Goal: Task Accomplishment & Management: Complete application form

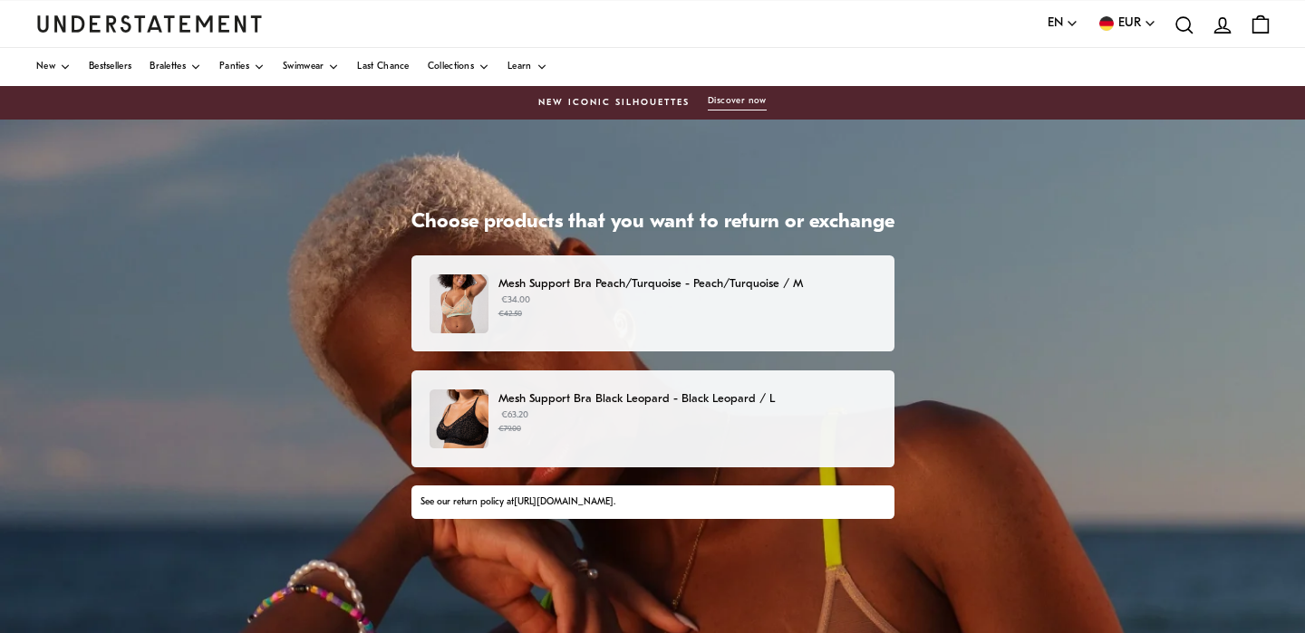
click at [620, 416] on p "€63.20 €79.00" at bounding box center [686, 422] width 377 height 27
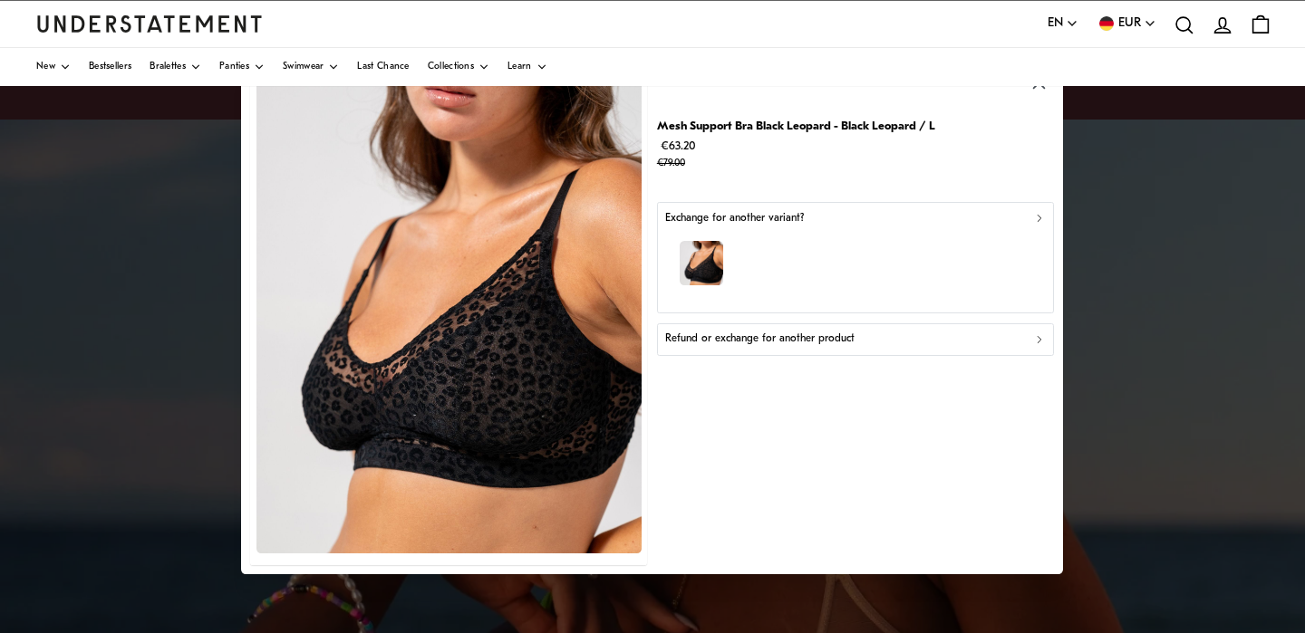
click at [743, 340] on p "Refund or exchange for another product" at bounding box center [759, 339] width 189 height 17
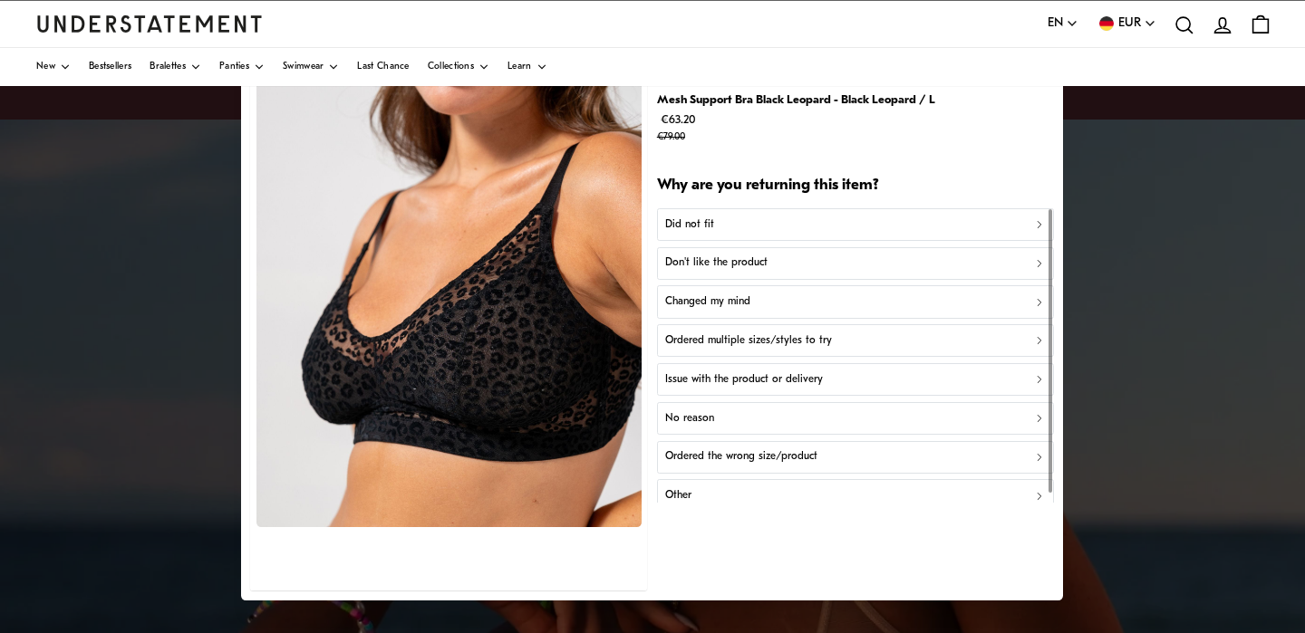
click at [707, 226] on p "Did not fit" at bounding box center [689, 225] width 49 height 17
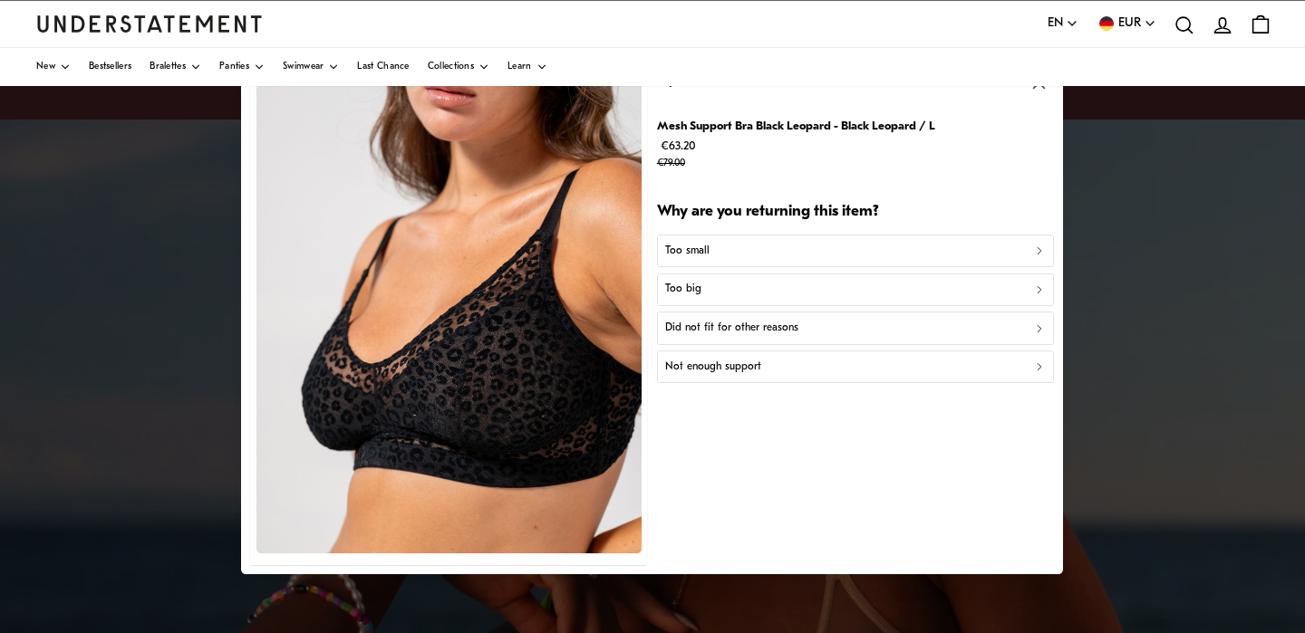
click at [694, 289] on p "Too big" at bounding box center [683, 289] width 36 height 17
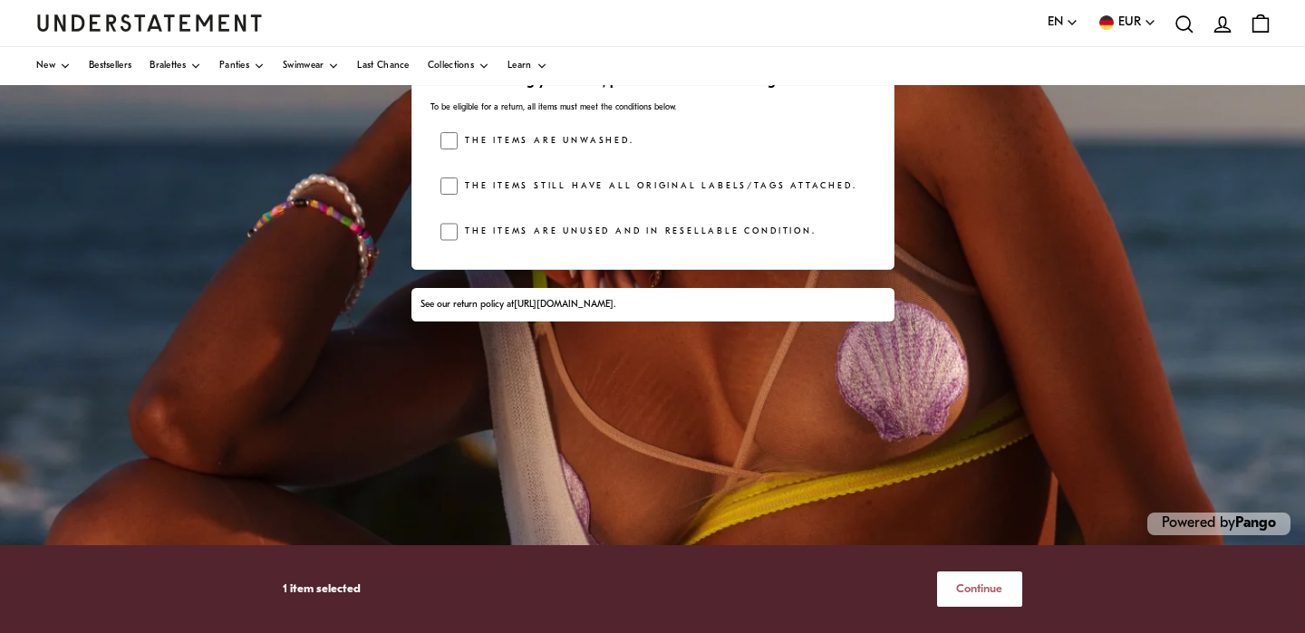
scroll to position [392, 0]
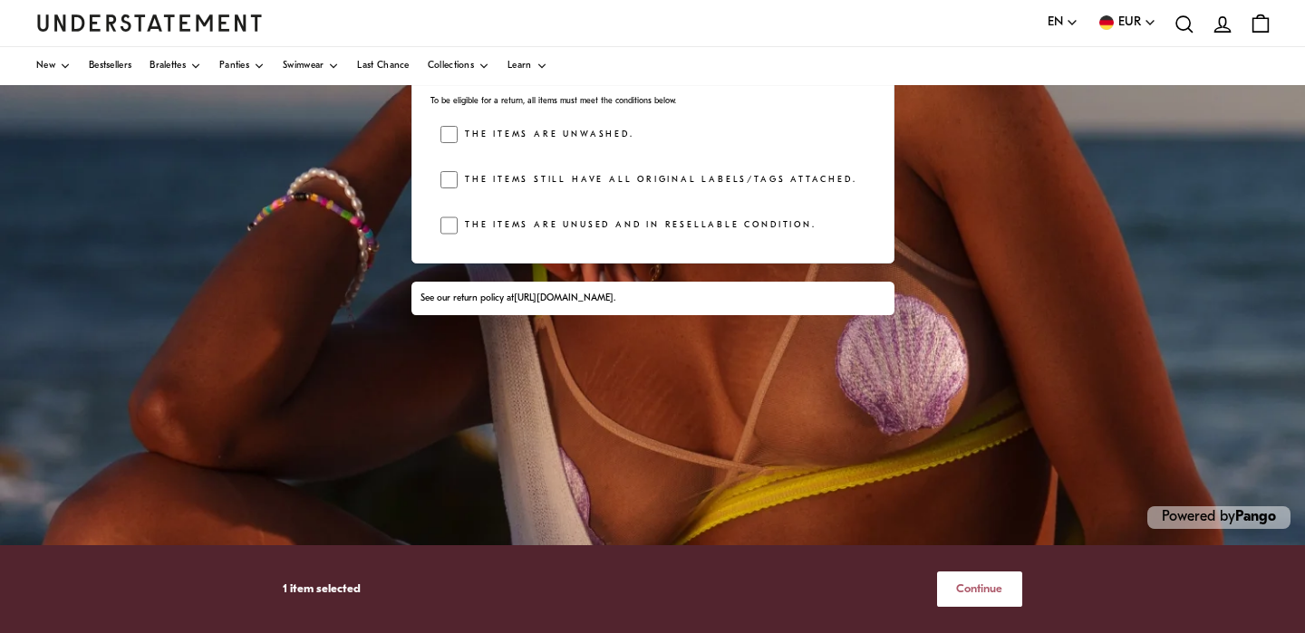
click at [987, 591] on span "Continue" at bounding box center [979, 590] width 46 height 34
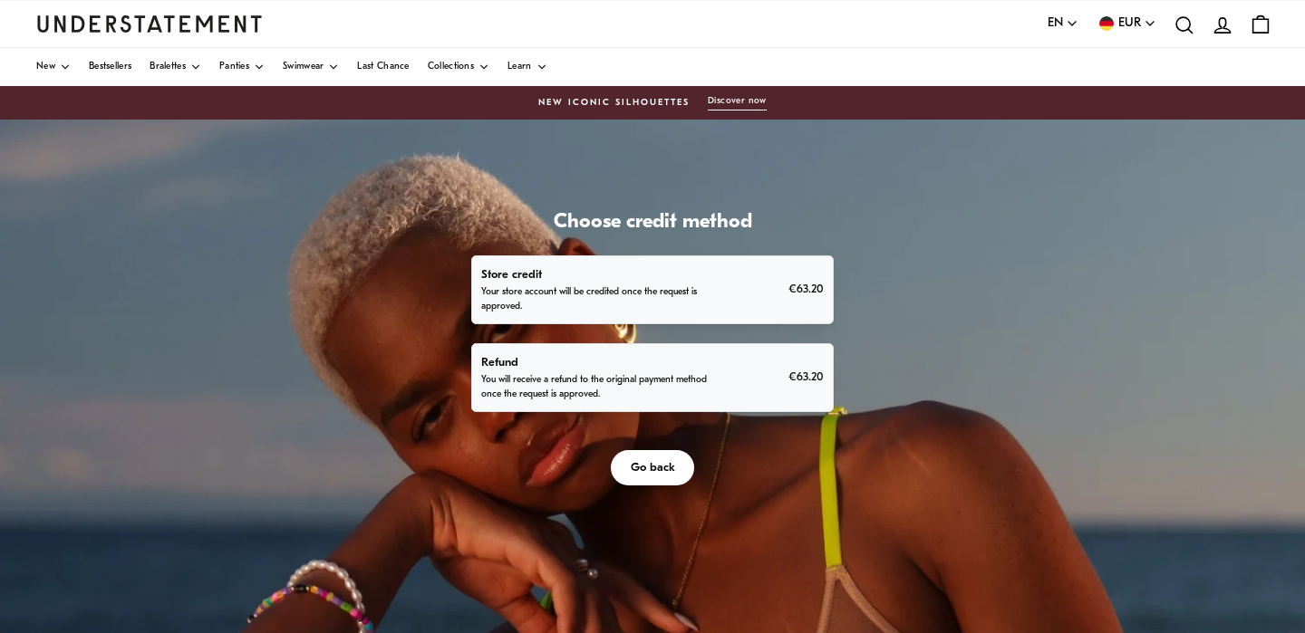
click at [682, 385] on p "You will receive a refund to the original payment method once the request is ap…" at bounding box center [596, 387] width 231 height 29
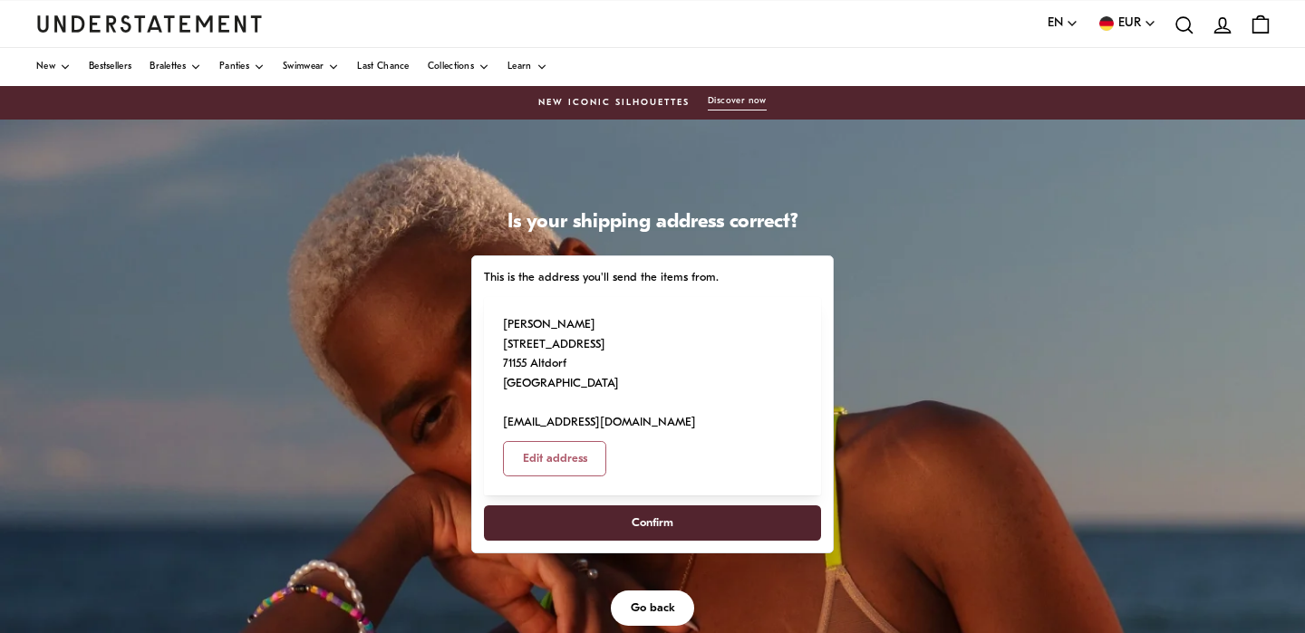
click at [610, 506] on span "Confirm" at bounding box center [652, 523] width 297 height 34
select select "**"
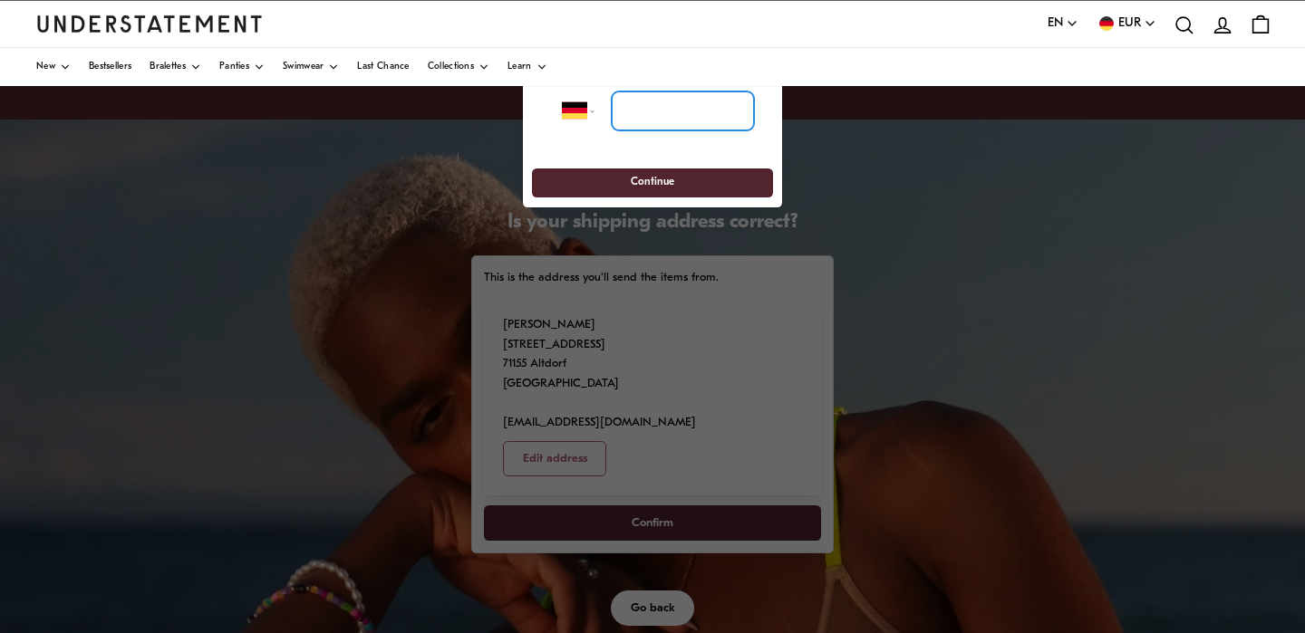
click at [667, 103] on input "tel" at bounding box center [683, 112] width 142 height 40
type input "**********"
click at [656, 182] on span "Continue" at bounding box center [652, 183] width 43 height 28
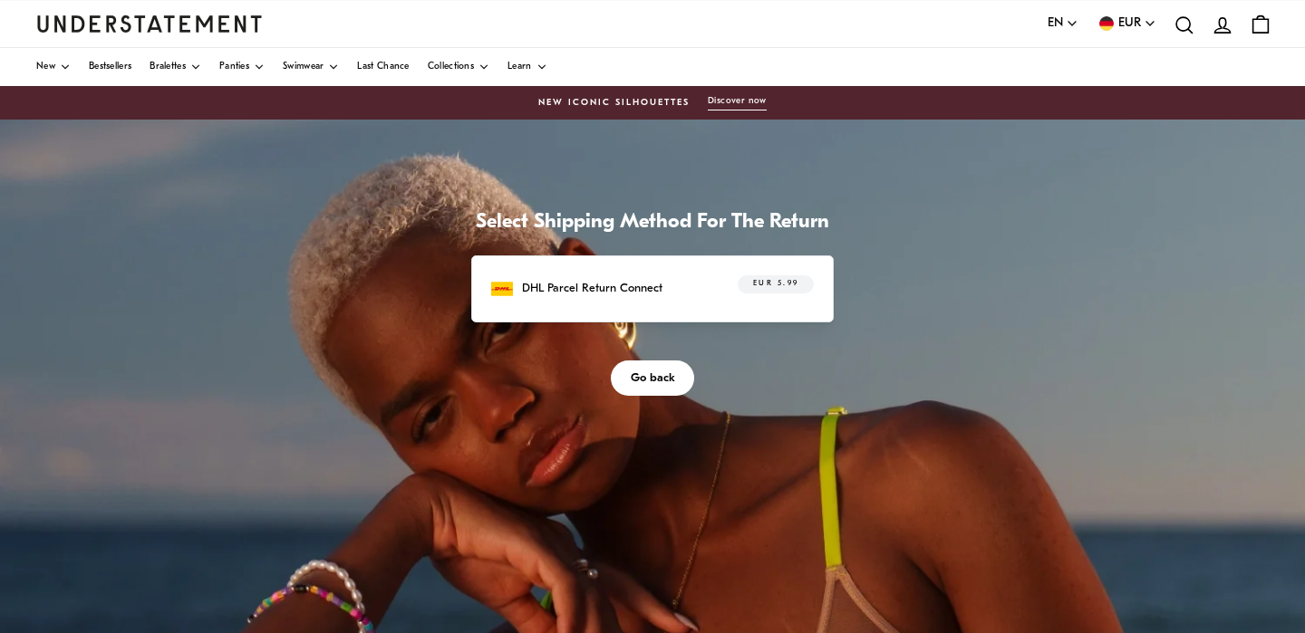
click at [625, 285] on p "DHL Parcel Return Connect" at bounding box center [592, 288] width 140 height 19
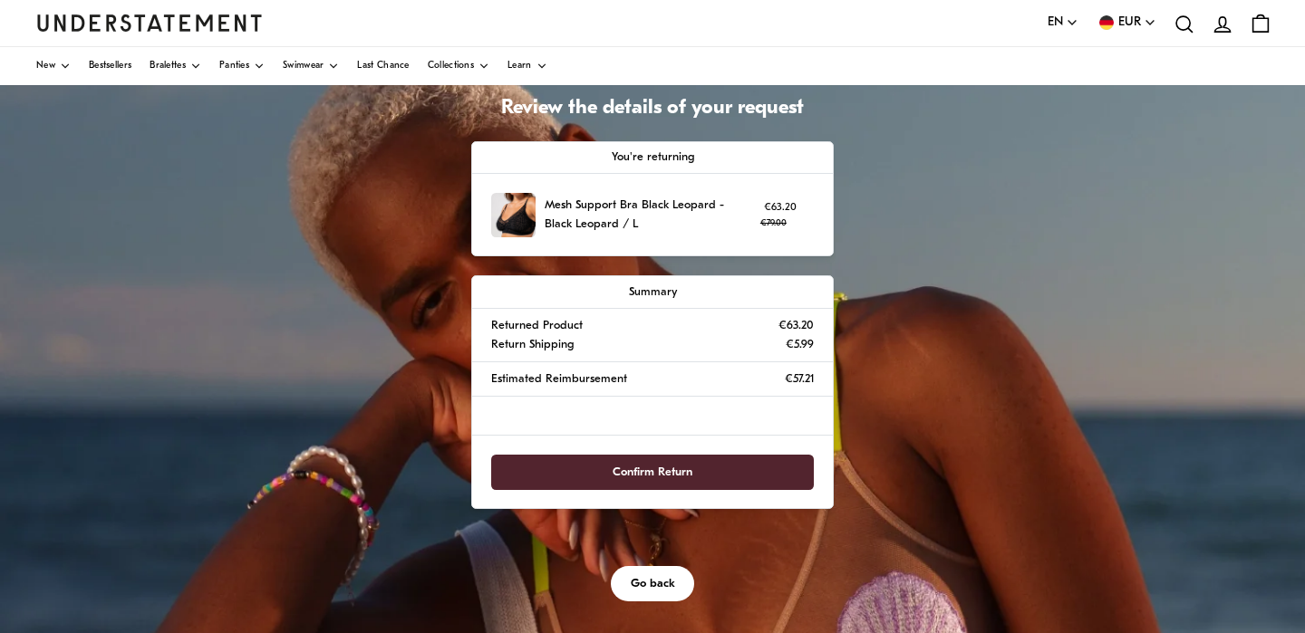
scroll to position [121, 0]
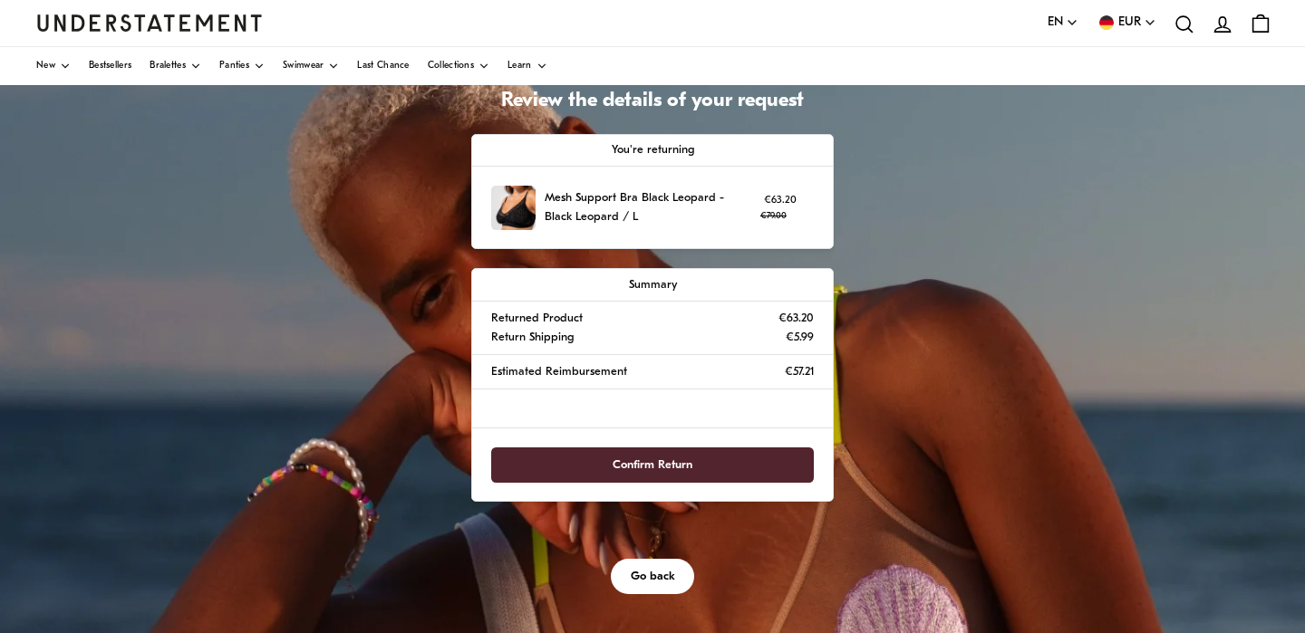
click at [606, 464] on span "Confirm Return" at bounding box center [653, 465] width 284 height 34
